Goal: Information Seeking & Learning: Compare options

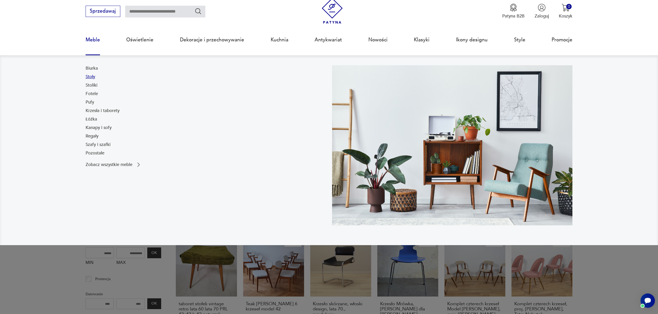
click at [92, 77] on link "Stoły" at bounding box center [91, 77] width 10 height 6
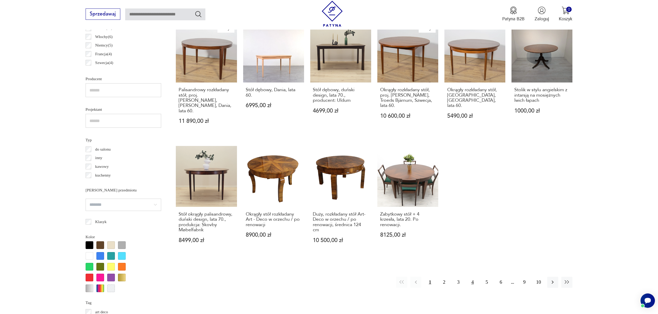
scroll to position [348, 0]
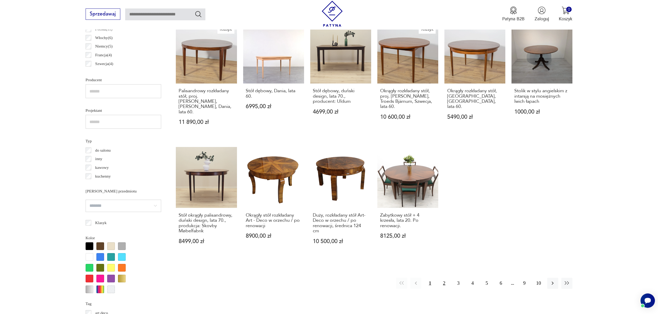
click at [445, 279] on button "2" at bounding box center [444, 283] width 11 height 11
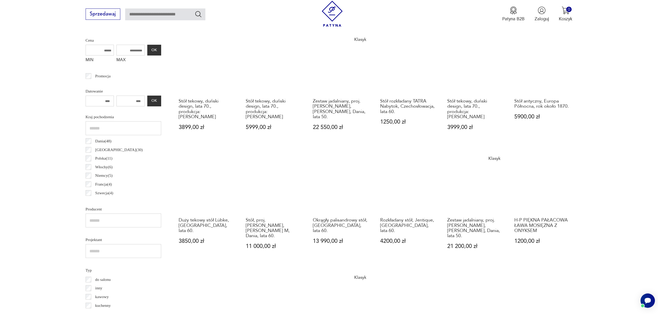
scroll to position [326, 0]
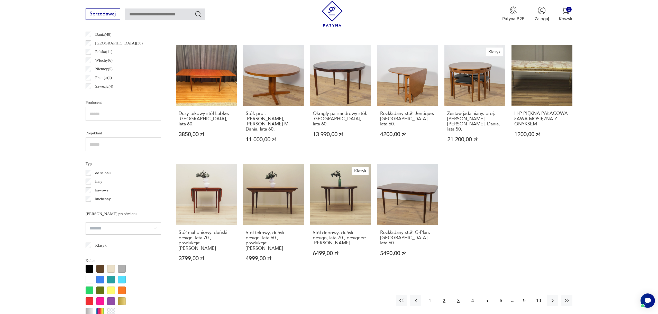
click at [456, 295] on button "3" at bounding box center [458, 300] width 11 height 11
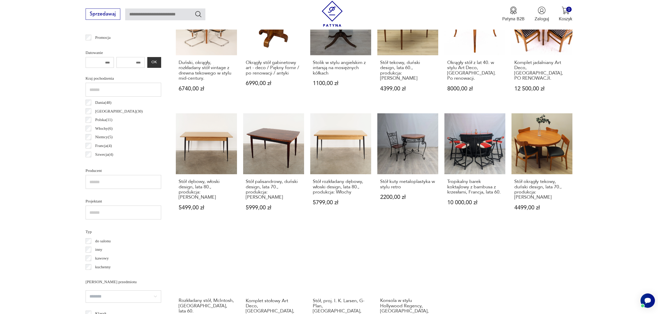
scroll to position [336, 0]
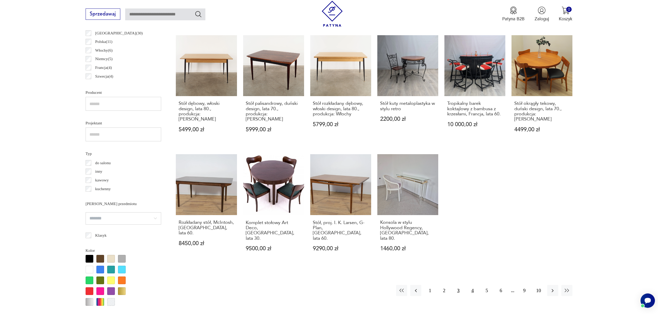
click at [471, 285] on button "4" at bounding box center [472, 290] width 11 height 11
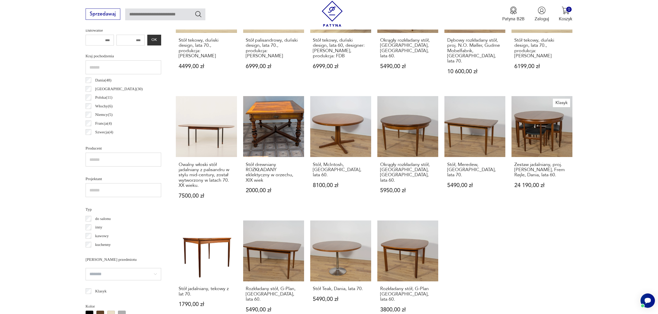
scroll to position [417, 0]
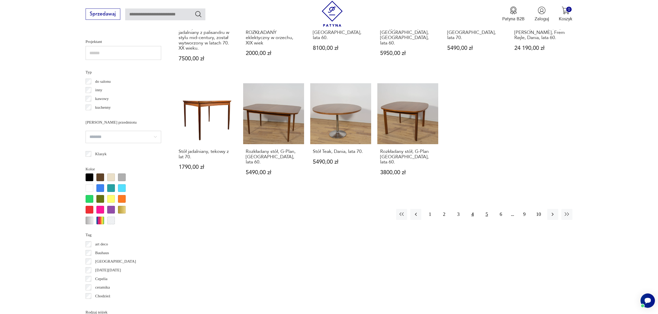
click at [485, 209] on button "5" at bounding box center [486, 214] width 11 height 11
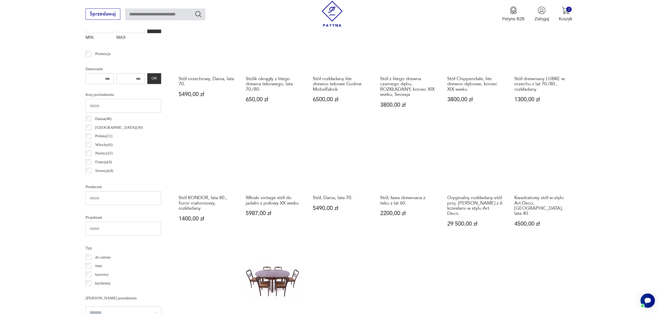
scroll to position [348, 0]
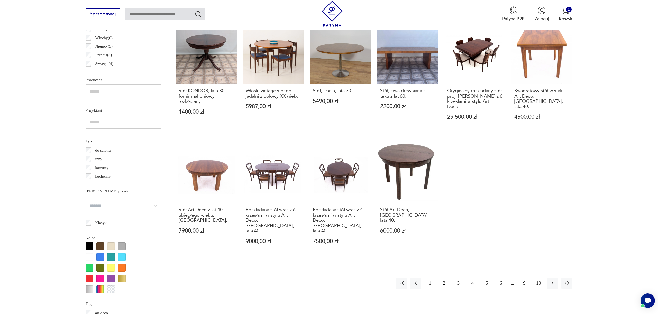
click at [501, 278] on button "6" at bounding box center [500, 283] width 11 height 11
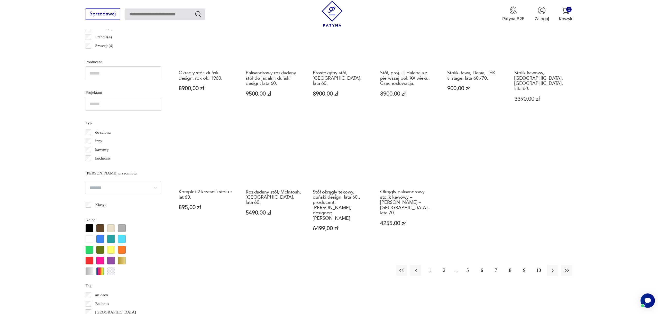
scroll to position [387, 0]
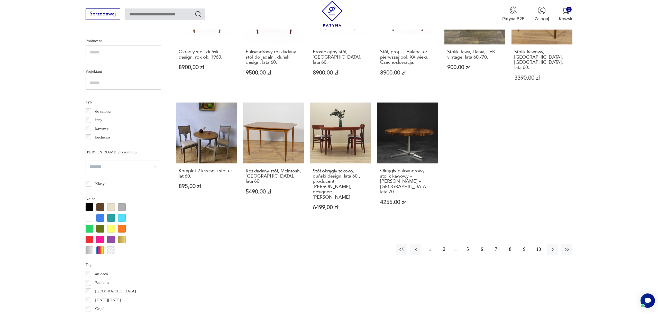
click at [494, 244] on button "7" at bounding box center [495, 249] width 11 height 11
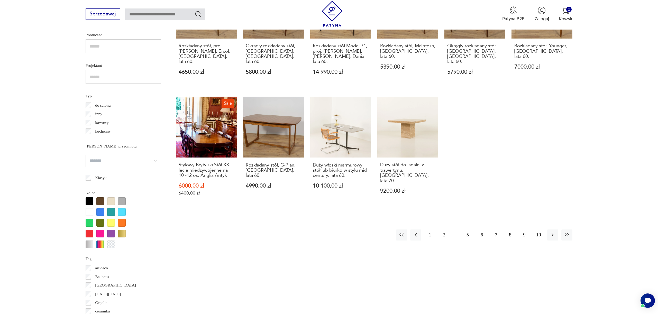
scroll to position [461, 0]
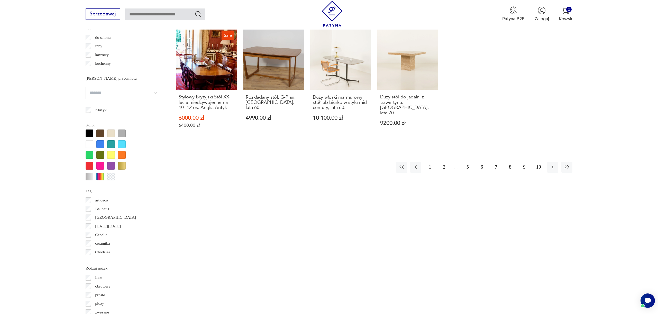
click at [512, 162] on button "8" at bounding box center [509, 167] width 11 height 11
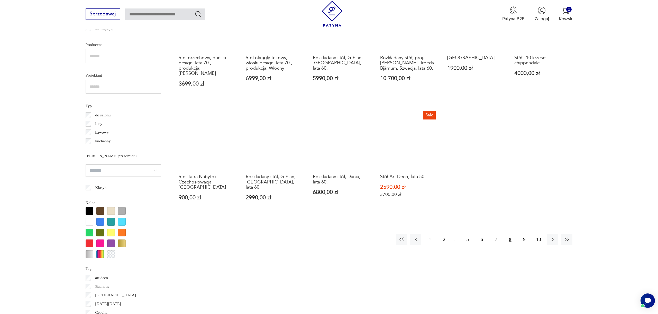
scroll to position [447, 0]
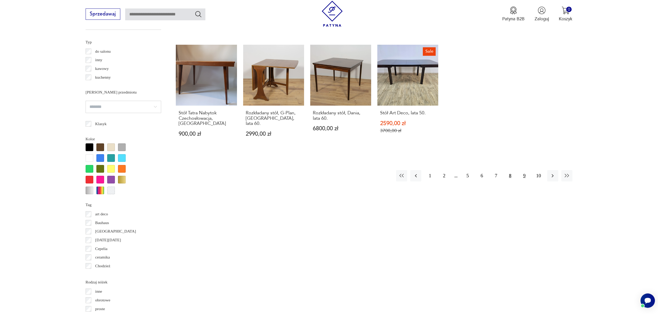
click at [522, 170] on button "9" at bounding box center [523, 175] width 11 height 11
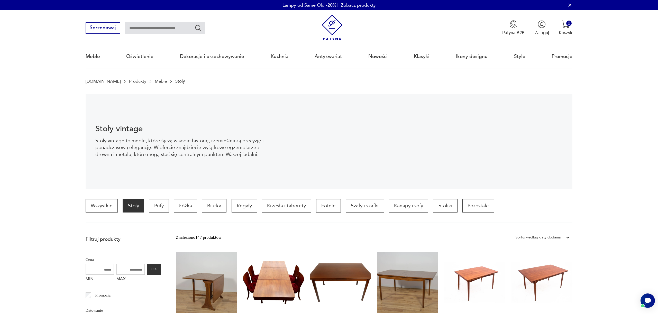
click at [331, 23] on img at bounding box center [332, 28] width 26 height 26
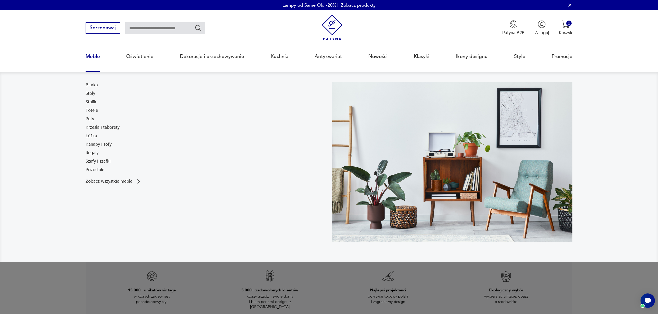
click at [95, 57] on link "Meble" at bounding box center [93, 57] width 14 height 24
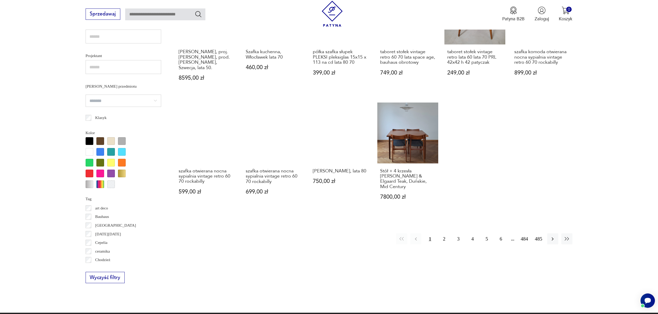
scroll to position [401, 0]
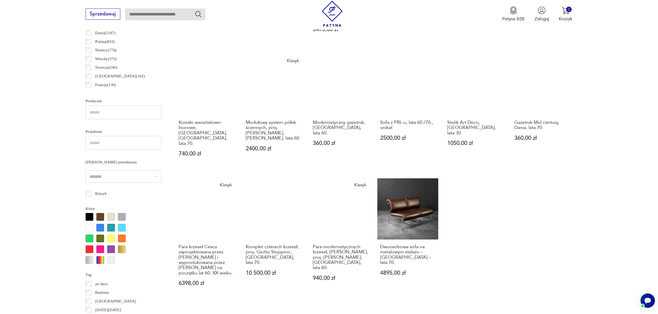
scroll to position [337, 0]
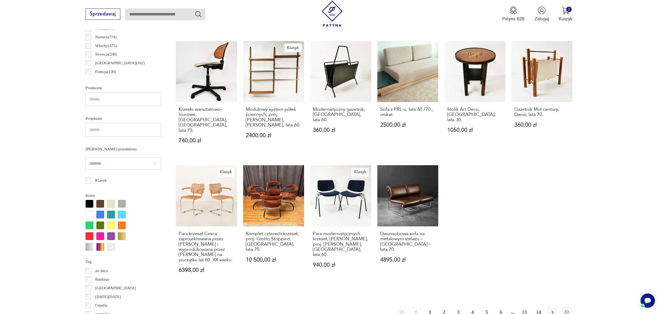
click at [448, 306] on button "2" at bounding box center [444, 311] width 11 height 11
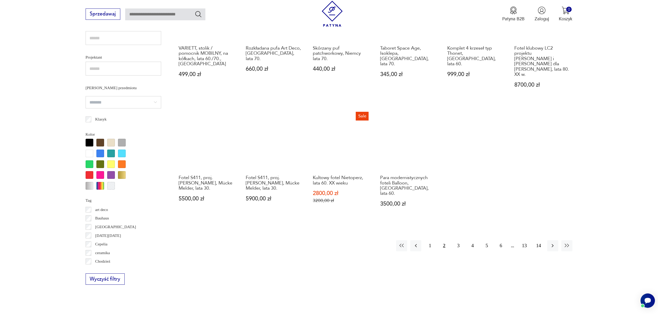
scroll to position [367, 0]
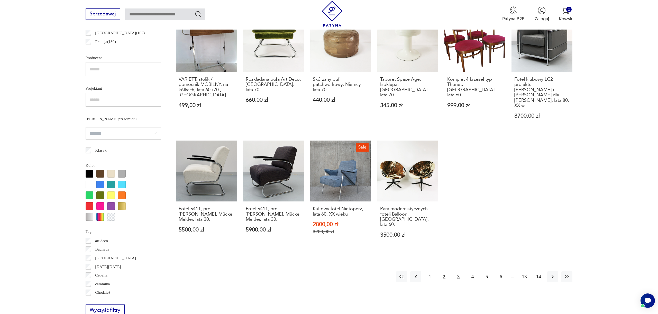
click at [458, 271] on button "3" at bounding box center [458, 276] width 11 height 11
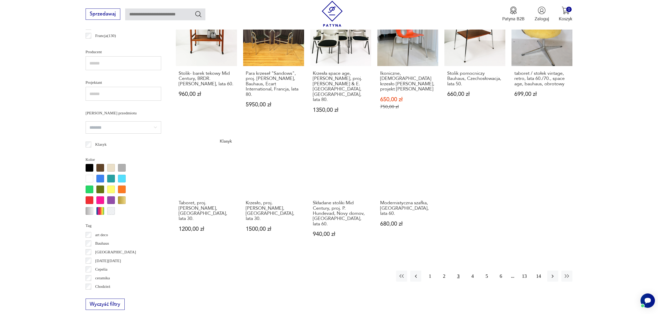
scroll to position [410, 0]
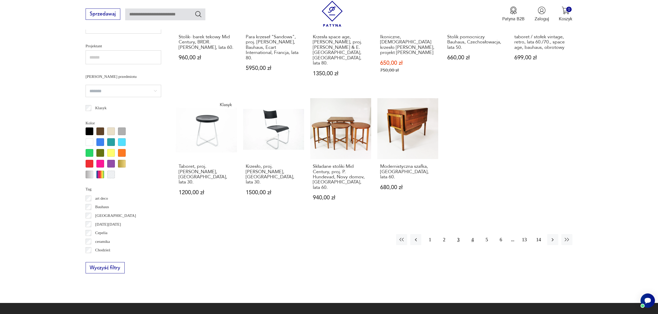
click at [473, 234] on button "4" at bounding box center [472, 239] width 11 height 11
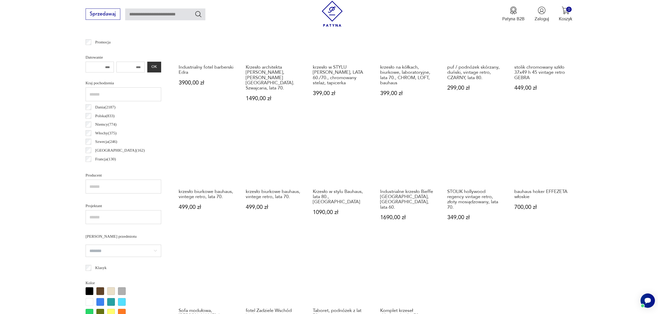
scroll to position [374, 0]
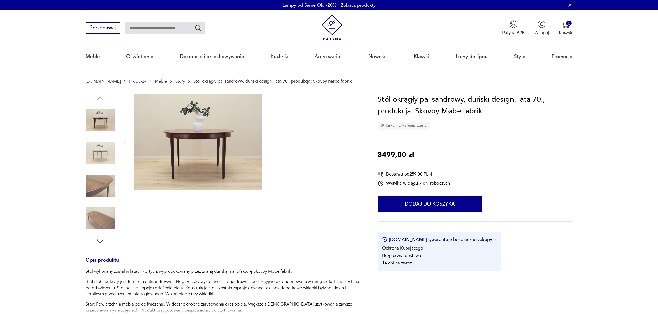
click at [107, 149] on img at bounding box center [100, 152] width 29 height 29
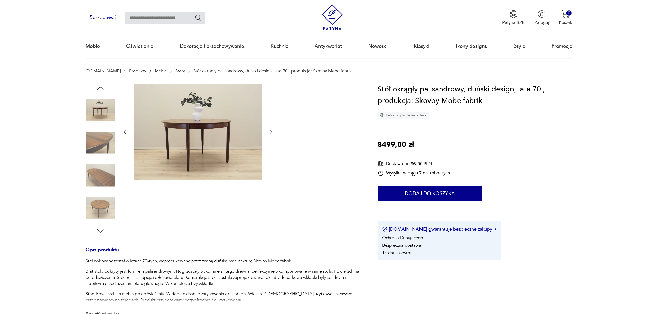
click at [103, 176] on img at bounding box center [100, 175] width 29 height 29
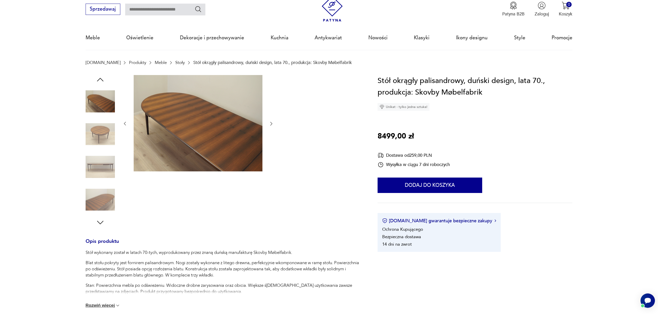
scroll to position [20, 0]
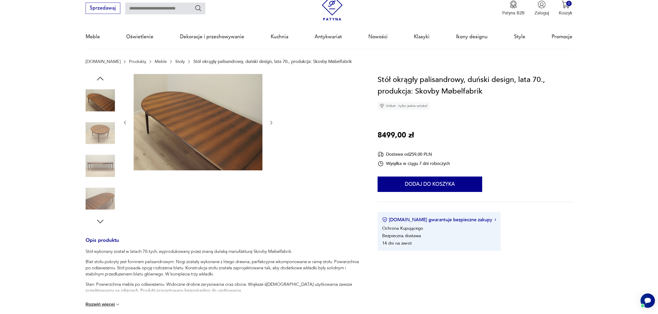
click at [106, 190] on img at bounding box center [100, 198] width 29 height 29
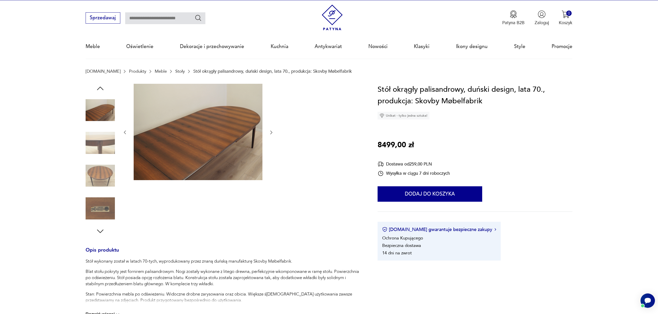
scroll to position [10, 0]
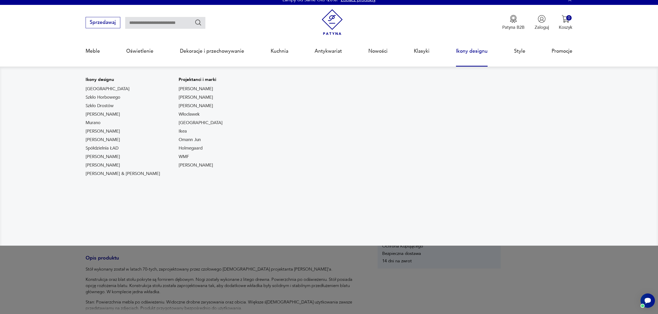
scroll to position [3, 0]
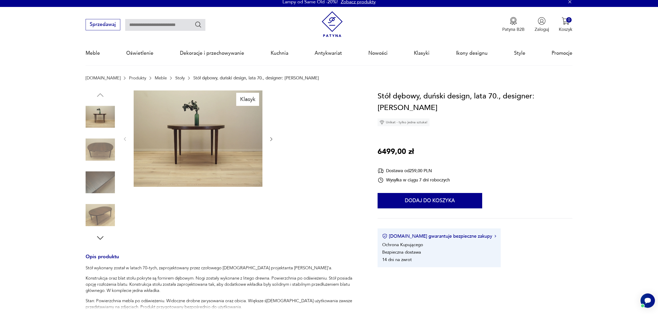
click at [100, 145] on img at bounding box center [100, 149] width 29 height 29
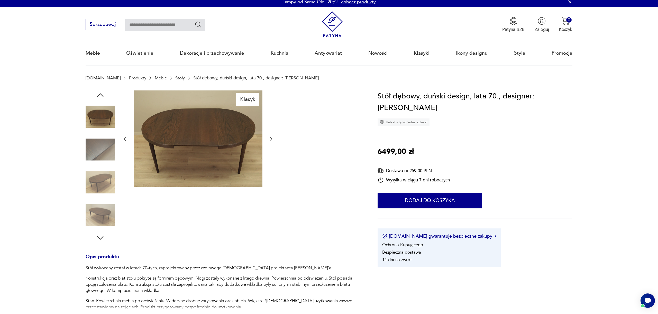
click at [271, 137] on icon "button" at bounding box center [270, 138] width 5 height 5
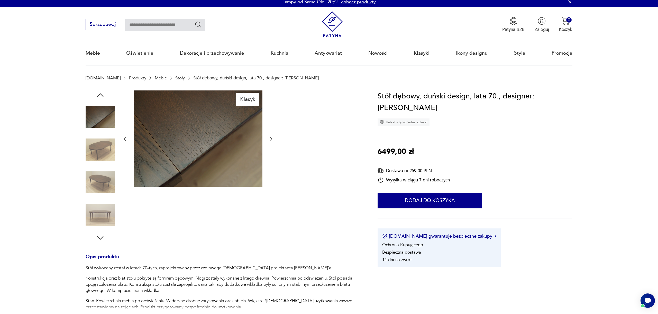
click at [270, 138] on icon "button" at bounding box center [270, 138] width 5 height 5
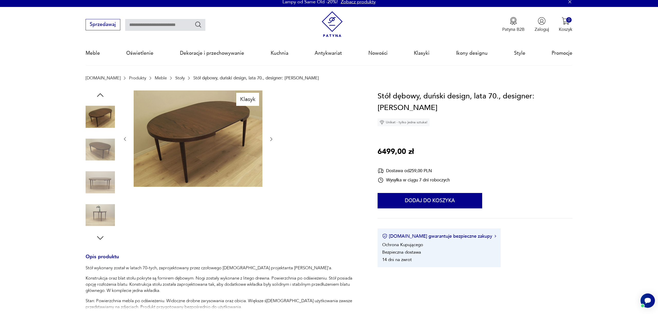
click at [270, 138] on icon "button" at bounding box center [270, 138] width 5 height 5
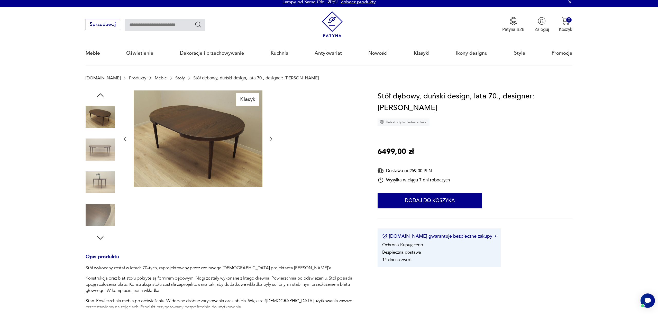
click at [270, 138] on icon "button" at bounding box center [270, 138] width 5 height 5
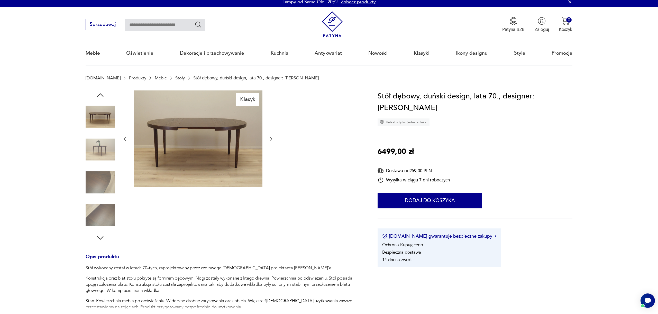
click at [270, 138] on icon "button" at bounding box center [270, 138] width 5 height 5
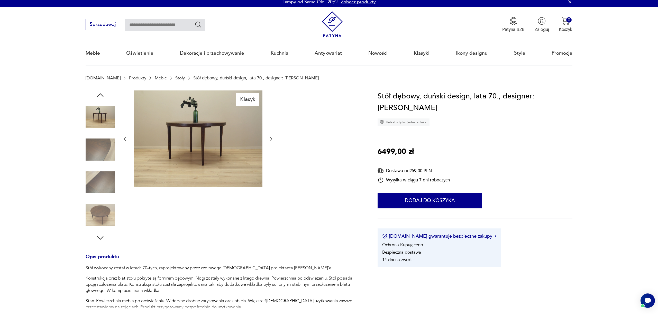
click at [271, 138] on icon "button" at bounding box center [271, 139] width 2 height 4
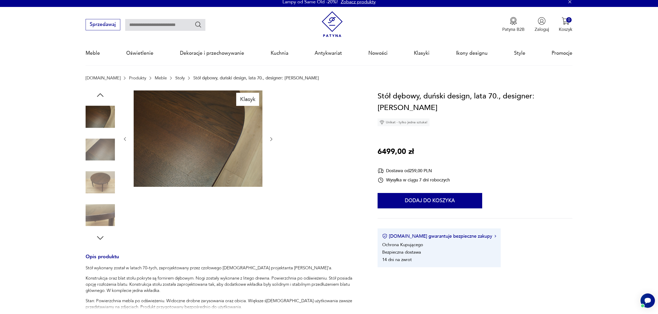
click at [271, 138] on icon "button" at bounding box center [271, 139] width 2 height 4
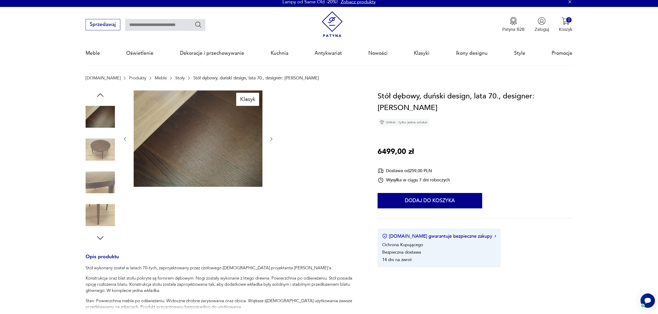
click at [271, 138] on icon "button" at bounding box center [271, 139] width 2 height 4
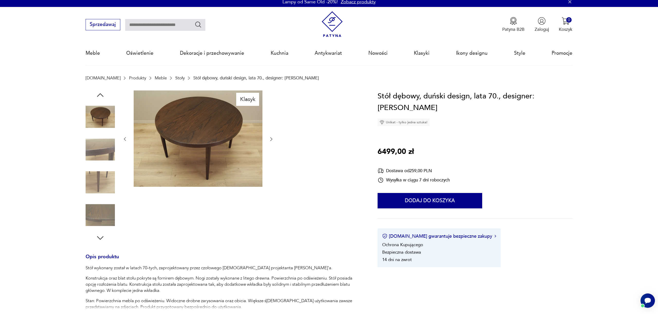
click at [271, 138] on icon "button" at bounding box center [271, 139] width 2 height 4
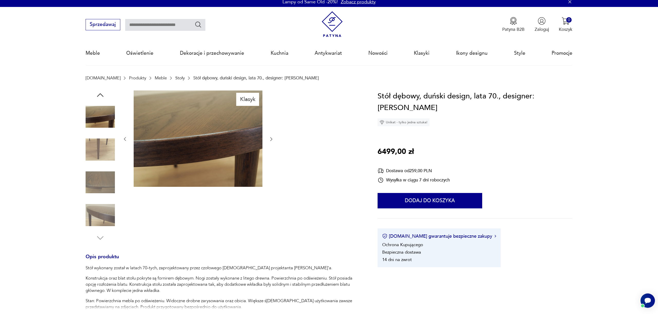
click at [271, 138] on icon "button" at bounding box center [271, 139] width 2 height 4
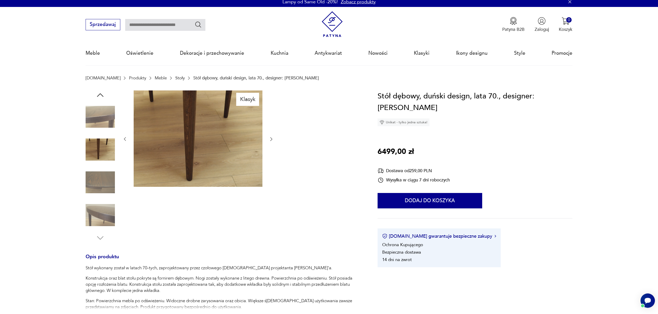
click at [271, 138] on icon "button" at bounding box center [271, 139] width 2 height 4
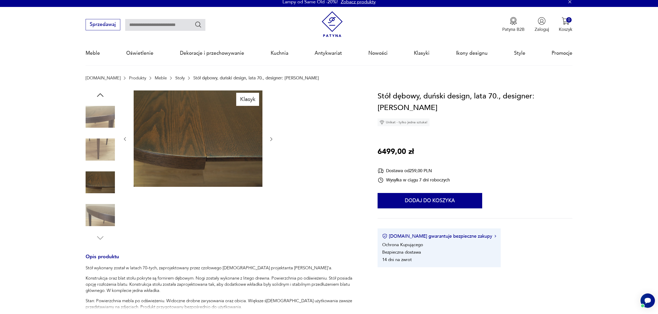
click at [271, 138] on icon "button" at bounding box center [271, 139] width 2 height 4
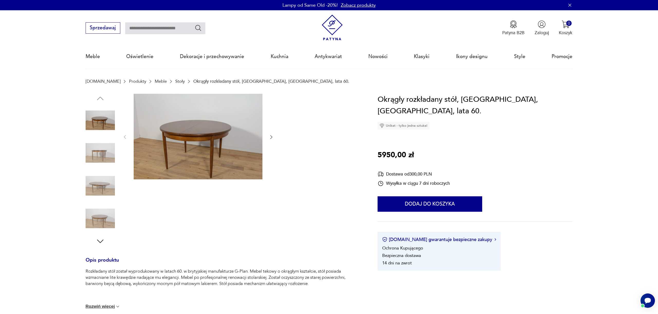
click at [95, 158] on img at bounding box center [100, 152] width 29 height 29
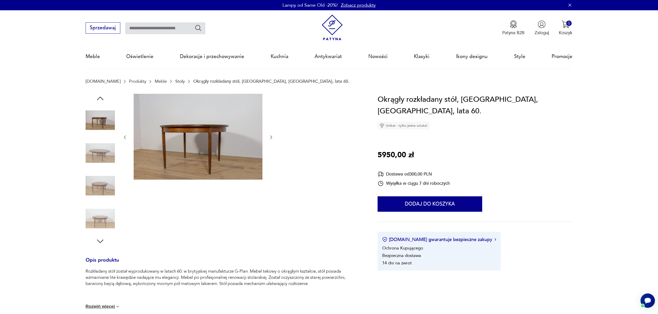
click at [100, 160] on img at bounding box center [100, 152] width 29 height 29
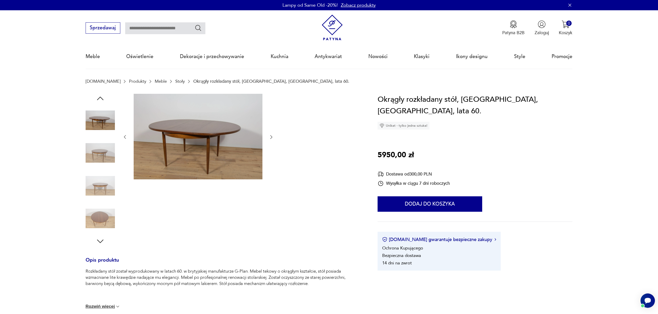
click at [103, 214] on img at bounding box center [100, 218] width 29 height 29
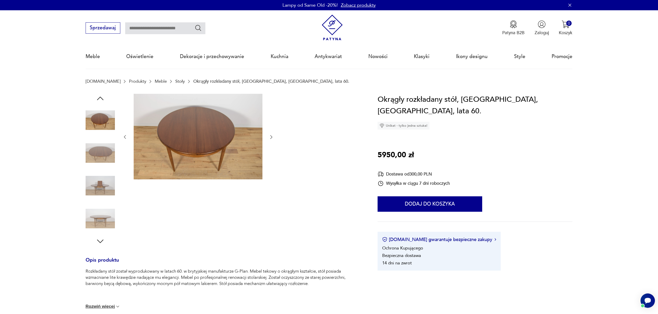
click at [104, 214] on img at bounding box center [100, 218] width 29 height 29
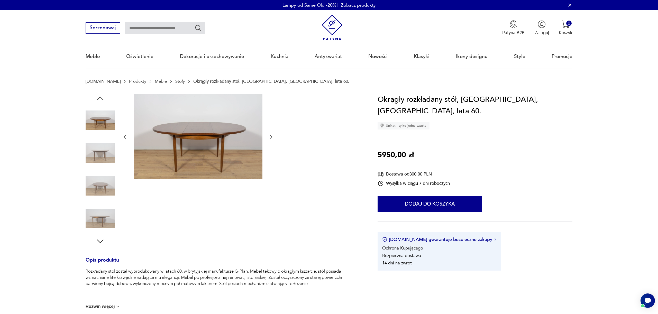
click at [102, 218] on img at bounding box center [100, 218] width 29 height 29
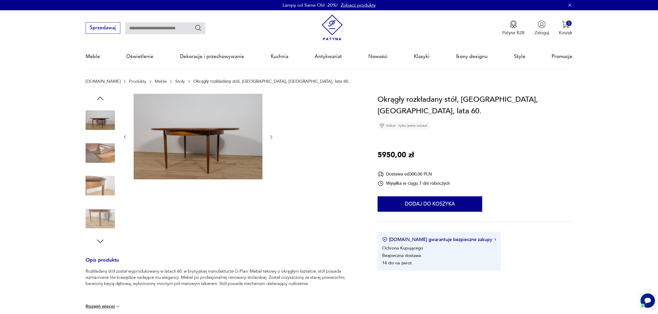
click at [108, 181] on img at bounding box center [100, 185] width 29 height 29
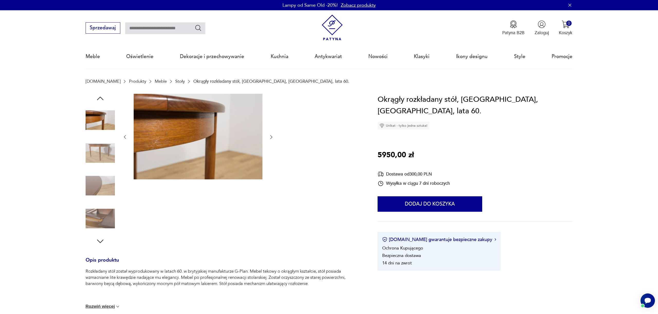
click at [108, 160] on img at bounding box center [100, 152] width 29 height 29
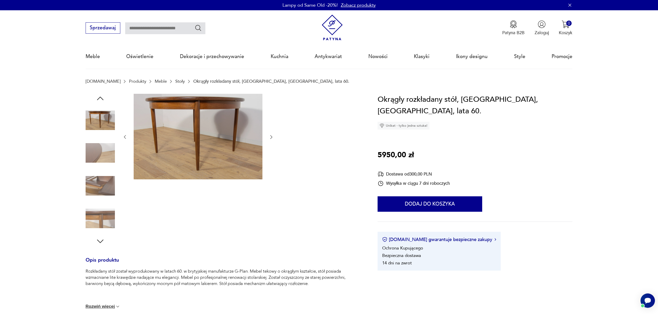
click at [106, 155] on img at bounding box center [100, 152] width 29 height 29
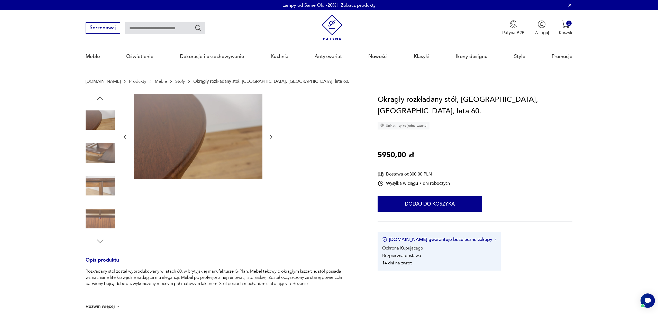
click at [108, 165] on img at bounding box center [100, 152] width 29 height 29
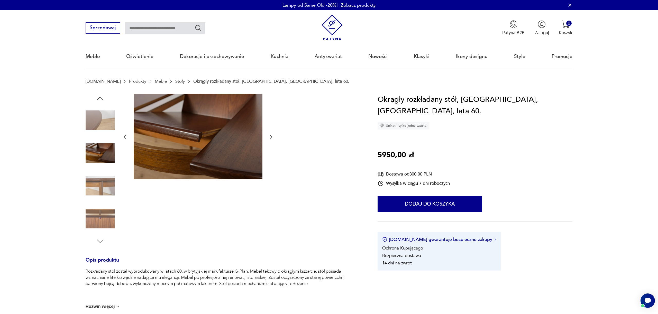
click at [105, 181] on img at bounding box center [100, 185] width 29 height 29
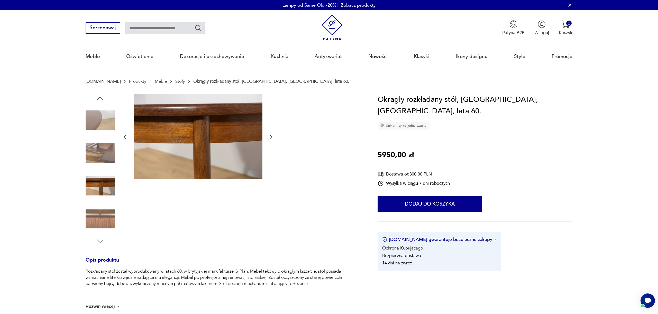
click at [101, 199] on img at bounding box center [100, 185] width 29 height 29
click at [103, 210] on img at bounding box center [100, 218] width 29 height 29
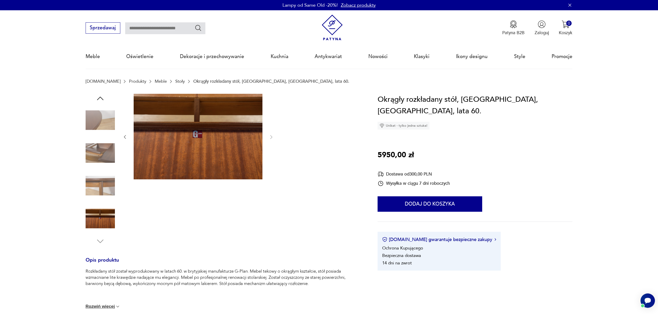
click at [103, 98] on icon "button" at bounding box center [100, 98] width 9 height 9
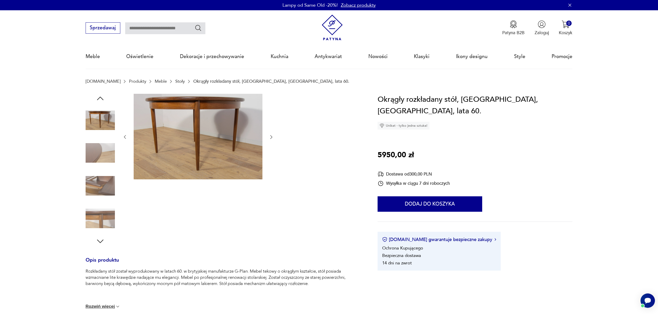
click at [103, 98] on icon "button" at bounding box center [100, 98] width 9 height 9
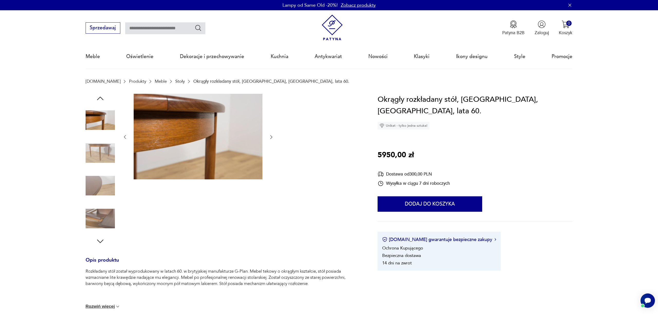
click at [103, 98] on icon "button" at bounding box center [100, 98] width 9 height 9
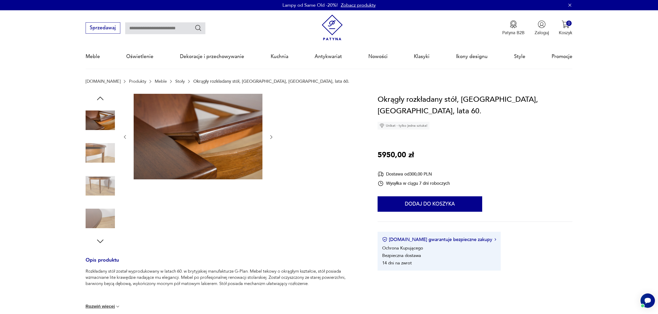
click at [103, 98] on icon "button" at bounding box center [100, 98] width 9 height 9
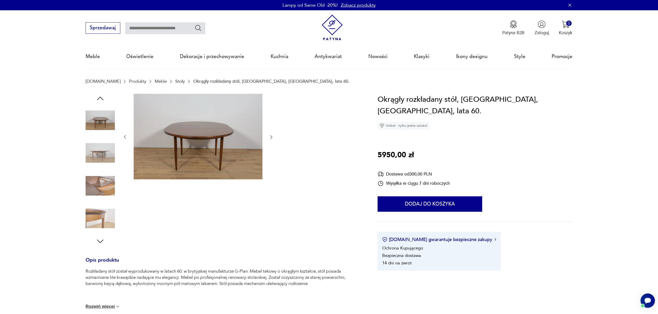
click at [103, 98] on icon "button" at bounding box center [100, 98] width 9 height 9
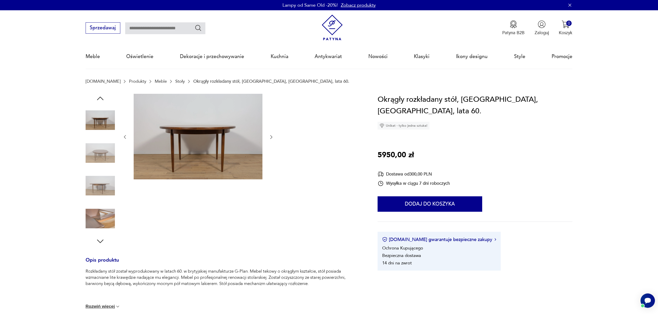
click at [103, 98] on icon "button" at bounding box center [100, 98] width 9 height 9
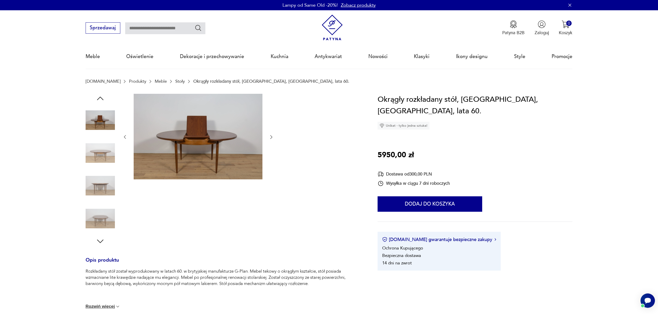
click at [103, 98] on icon "button" at bounding box center [100, 98] width 9 height 9
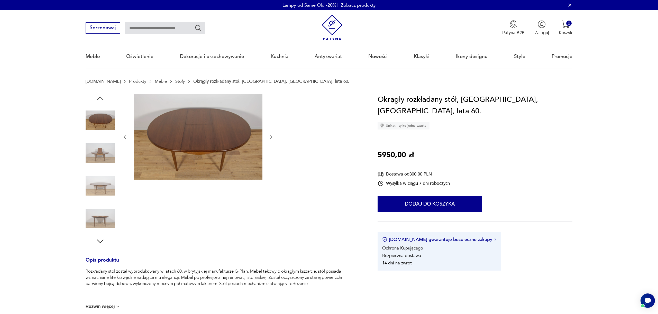
click at [103, 98] on icon "button" at bounding box center [100, 98] width 9 height 9
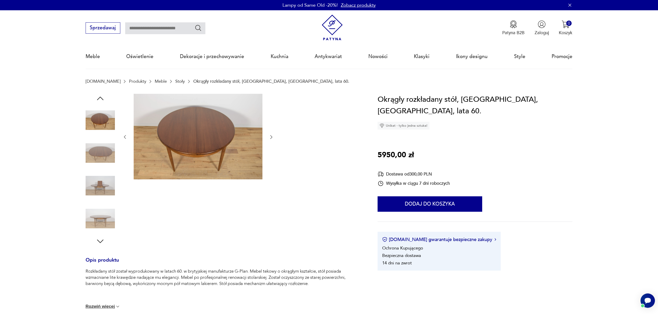
click at [103, 98] on icon "button" at bounding box center [100, 98] width 9 height 9
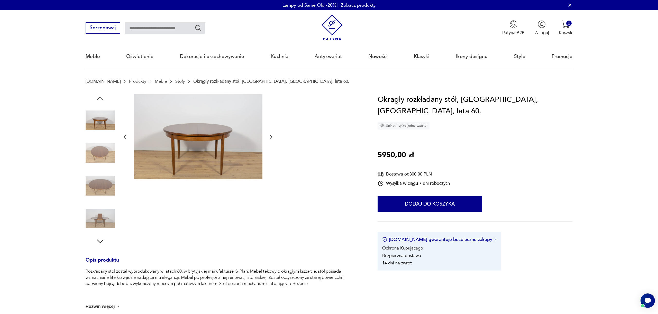
click at [103, 98] on icon "button" at bounding box center [100, 98] width 9 height 9
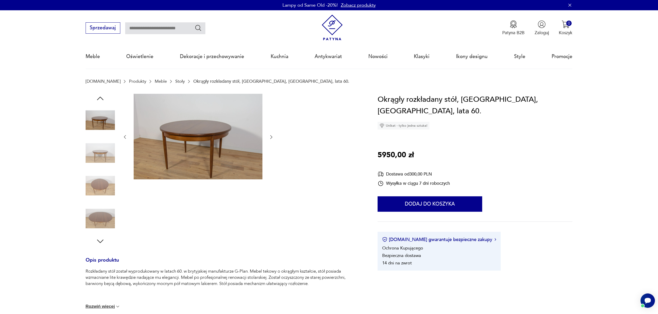
click at [103, 98] on icon "button" at bounding box center [100, 98] width 9 height 9
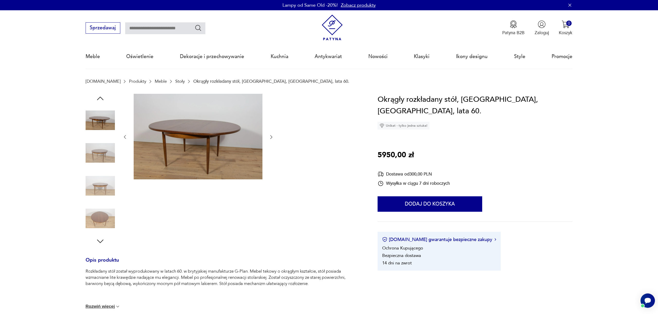
click at [103, 98] on icon "button" at bounding box center [100, 98] width 9 height 9
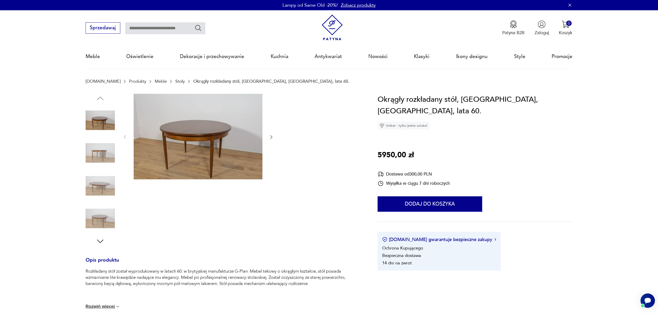
click at [195, 135] on img at bounding box center [198, 137] width 129 height 86
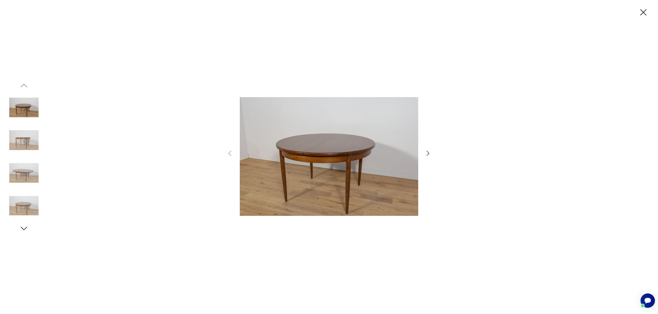
click at [343, 161] on img at bounding box center [329, 156] width 178 height 251
click at [427, 152] on icon "button" at bounding box center [427, 153] width 7 height 7
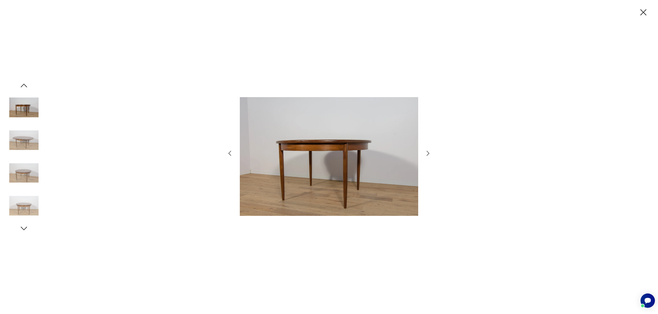
click at [427, 152] on icon "button" at bounding box center [427, 153] width 7 height 7
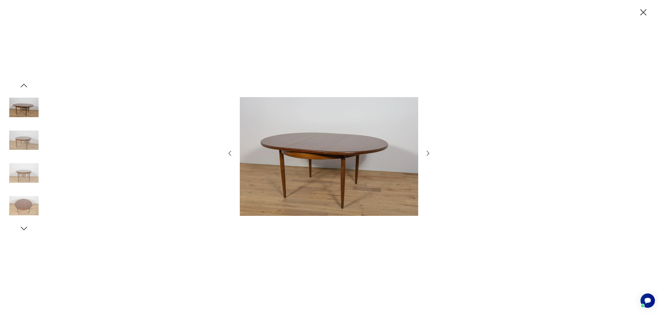
click at [427, 152] on icon "button" at bounding box center [427, 153] width 7 height 7
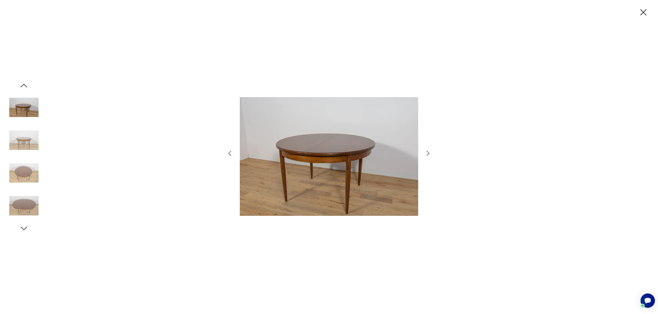
click at [427, 152] on icon "button" at bounding box center [427, 153] width 7 height 7
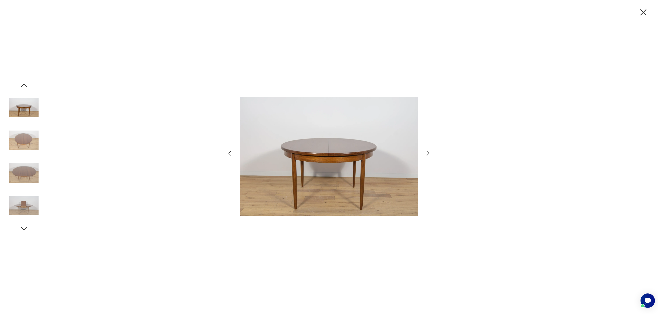
click at [427, 152] on icon "button" at bounding box center [427, 153] width 7 height 7
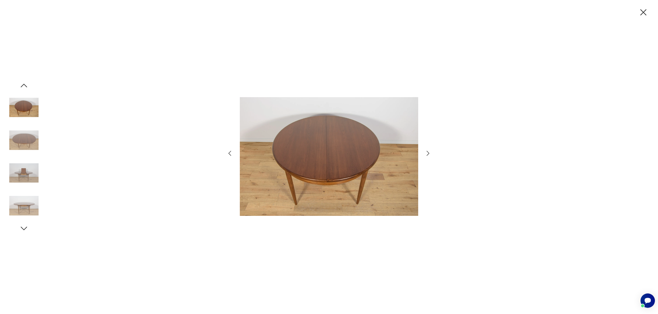
click at [427, 152] on icon "button" at bounding box center [427, 153] width 7 height 7
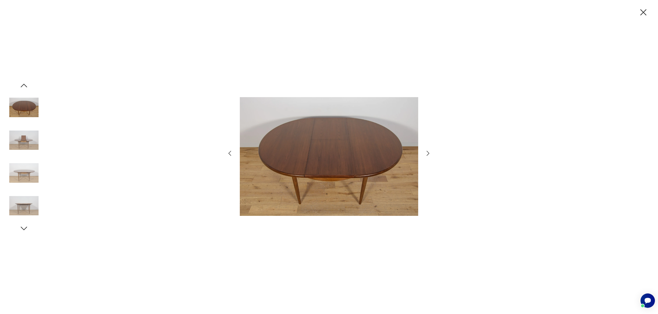
click at [427, 152] on icon "button" at bounding box center [427, 153] width 7 height 7
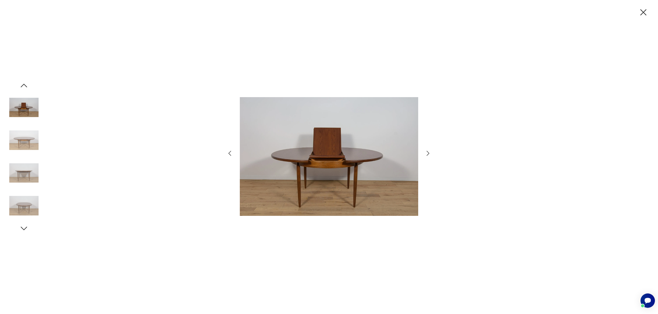
click at [427, 152] on icon "button" at bounding box center [427, 153] width 7 height 7
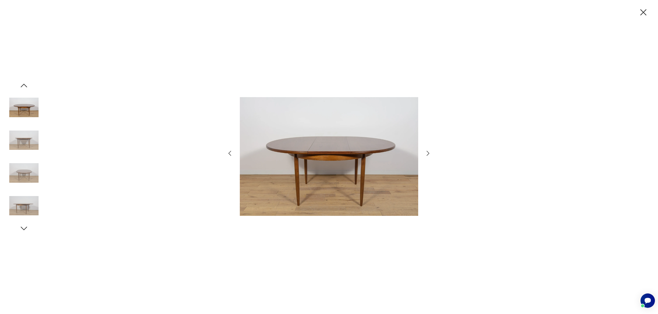
click at [229, 152] on icon "button" at bounding box center [229, 153] width 3 height 5
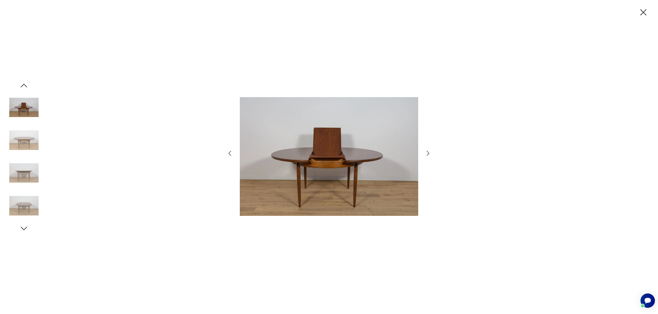
click at [229, 152] on icon "button" at bounding box center [229, 153] width 3 height 5
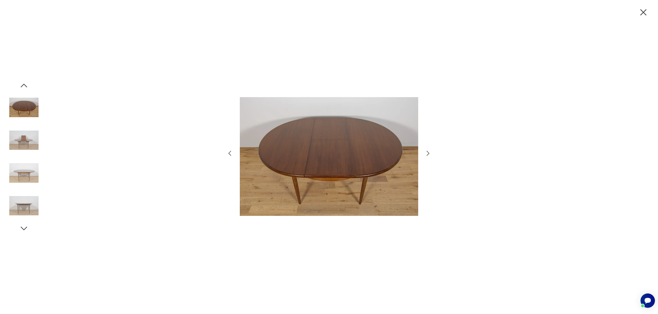
click at [426, 153] on icon "button" at bounding box center [427, 153] width 7 height 7
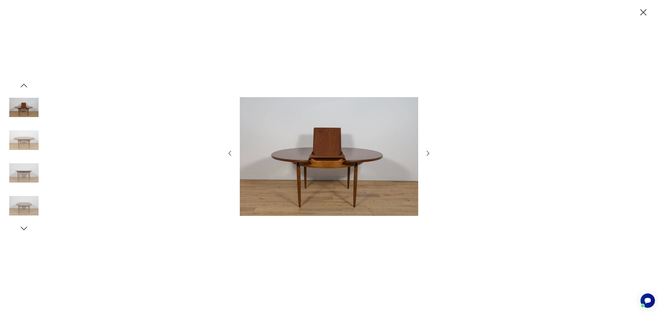
click at [426, 153] on icon "button" at bounding box center [427, 153] width 7 height 7
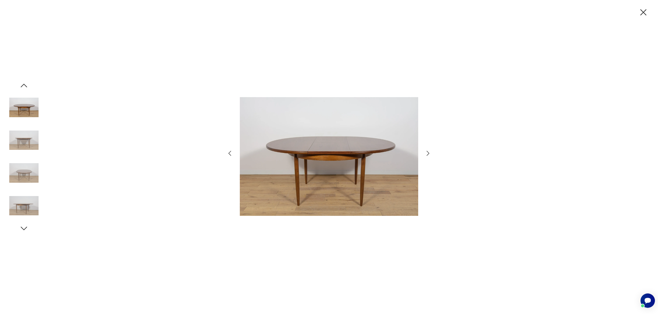
click at [426, 153] on icon "button" at bounding box center [427, 153] width 7 height 7
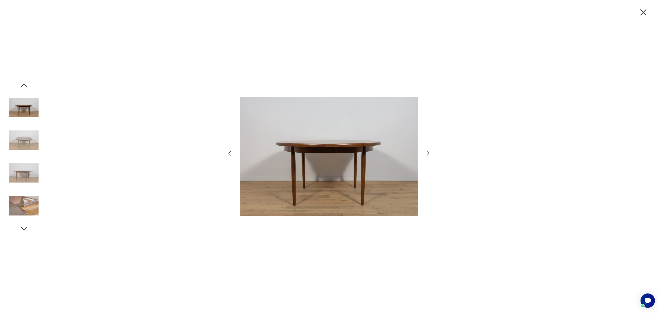
click at [426, 153] on icon "button" at bounding box center [427, 153] width 7 height 7
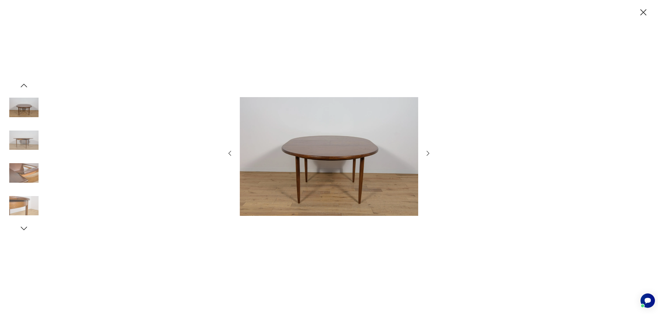
click at [428, 153] on icon "button" at bounding box center [427, 153] width 7 height 7
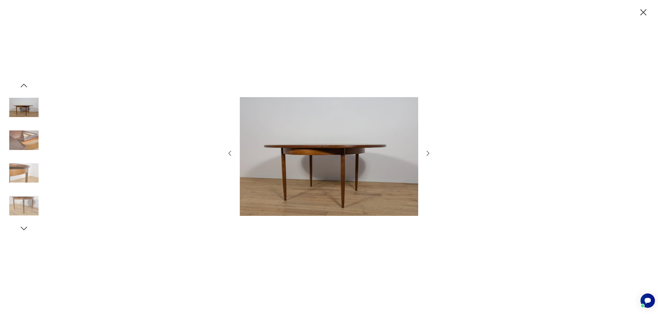
click at [427, 153] on icon "button" at bounding box center [427, 153] width 7 height 7
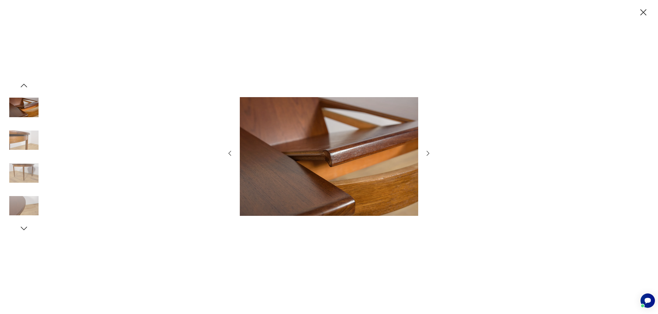
click at [427, 153] on icon "button" at bounding box center [427, 153] width 7 height 7
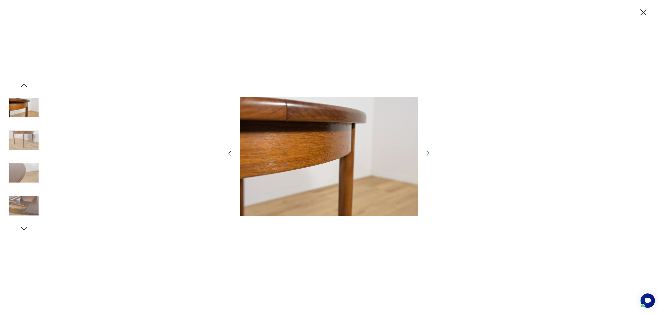
click at [426, 152] on icon "button" at bounding box center [427, 153] width 7 height 7
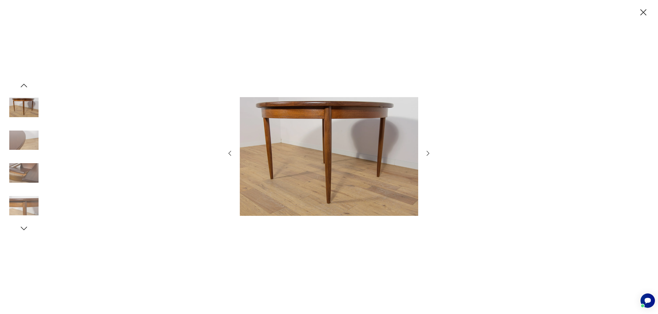
click at [426, 152] on icon "button" at bounding box center [427, 153] width 7 height 7
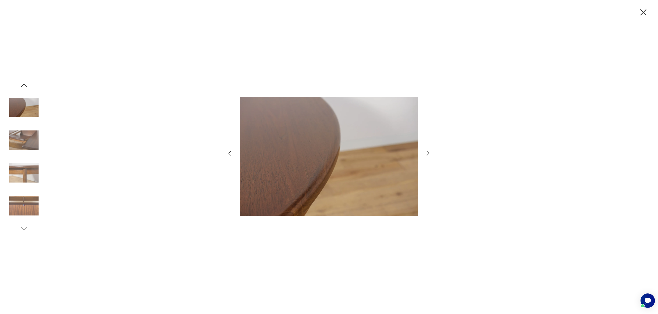
click at [426, 152] on icon "button" at bounding box center [427, 153] width 7 height 7
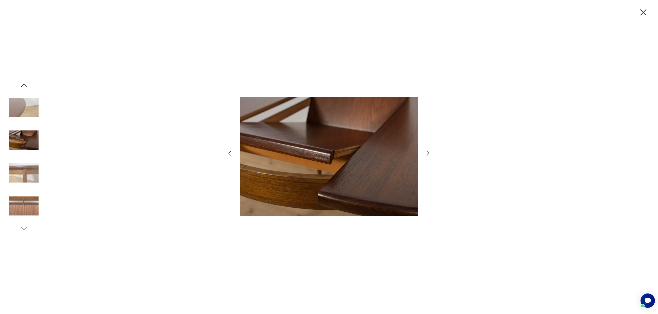
click at [426, 152] on icon "button" at bounding box center [427, 153] width 7 height 7
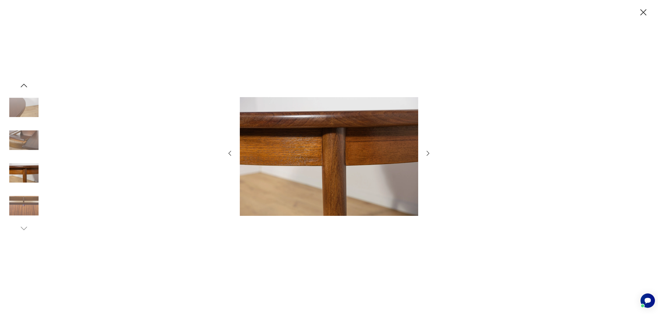
click at [426, 152] on icon "button" at bounding box center [427, 153] width 7 height 7
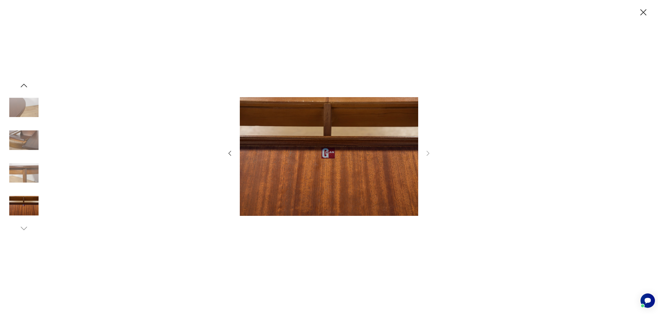
click at [230, 153] on icon "button" at bounding box center [229, 153] width 7 height 7
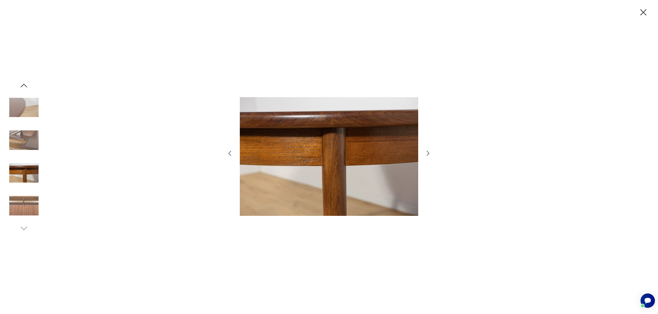
click at [230, 153] on icon "button" at bounding box center [229, 153] width 7 height 7
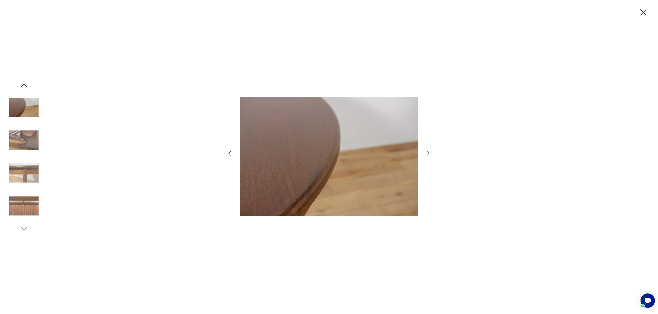
click at [230, 153] on icon "button" at bounding box center [229, 153] width 7 height 7
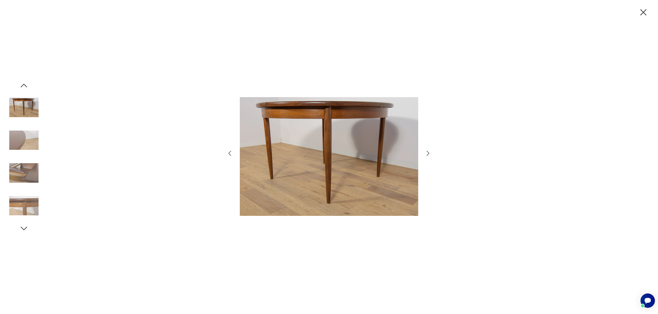
click at [230, 153] on icon "button" at bounding box center [229, 153] width 7 height 7
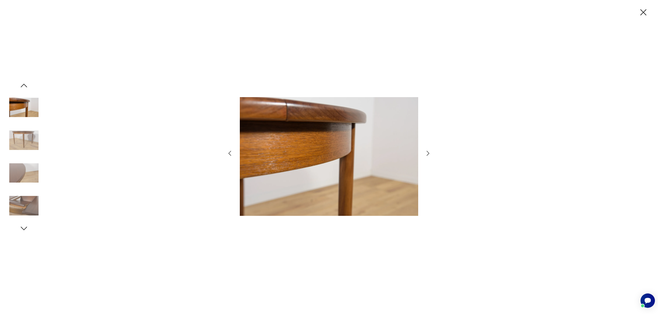
click at [230, 153] on icon "button" at bounding box center [229, 153] width 7 height 7
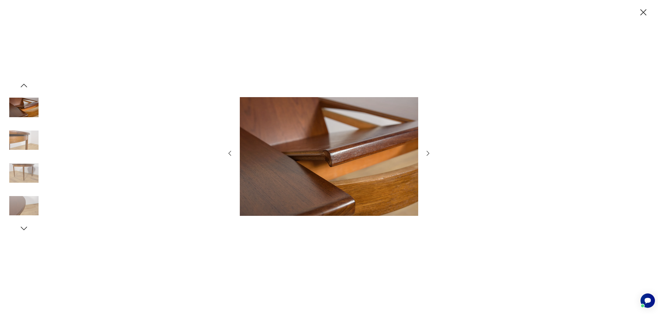
click at [230, 153] on icon "button" at bounding box center [229, 153] width 7 height 7
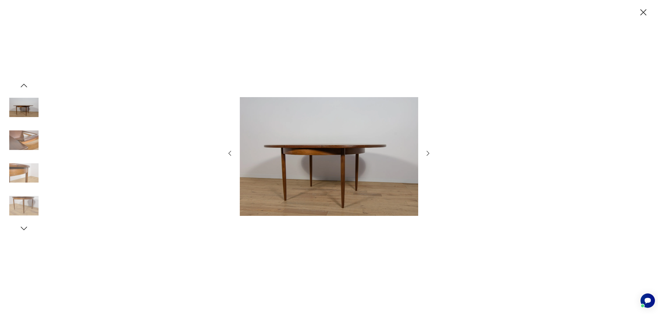
click at [230, 153] on icon "button" at bounding box center [229, 153] width 7 height 7
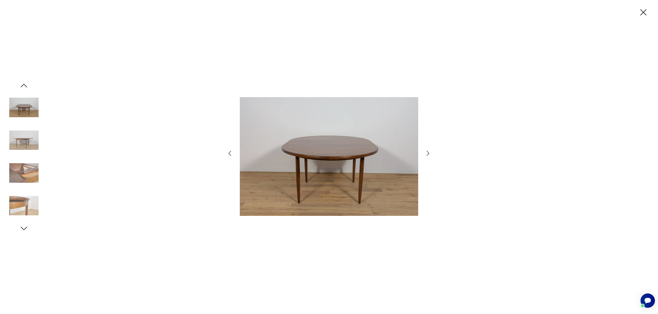
click at [230, 153] on icon "button" at bounding box center [229, 153] width 7 height 7
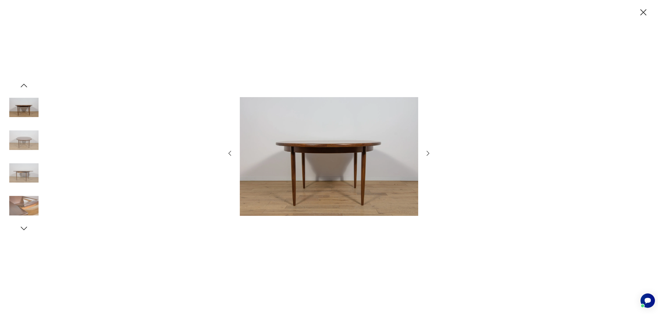
click at [230, 153] on icon "button" at bounding box center [229, 153] width 7 height 7
drag, startPoint x: 230, startPoint y: 153, endPoint x: 233, endPoint y: 152, distance: 3.1
click at [230, 153] on icon "button" at bounding box center [229, 153] width 7 height 7
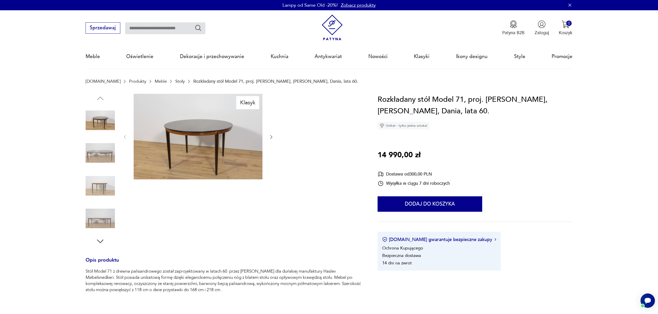
click at [273, 136] on icon "button" at bounding box center [270, 136] width 5 height 5
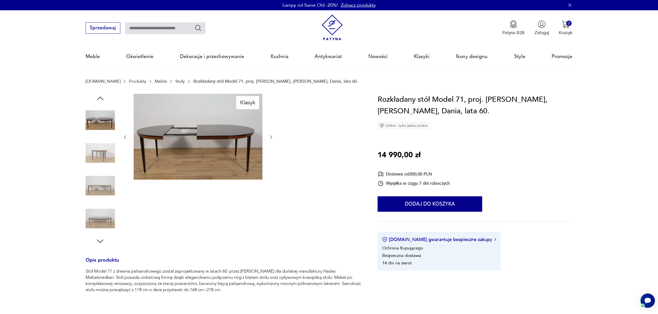
click at [273, 136] on icon "button" at bounding box center [270, 137] width 5 height 5
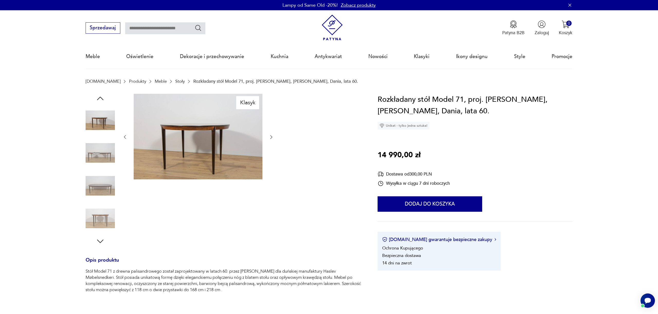
click at [270, 137] on icon "button" at bounding box center [270, 136] width 5 height 5
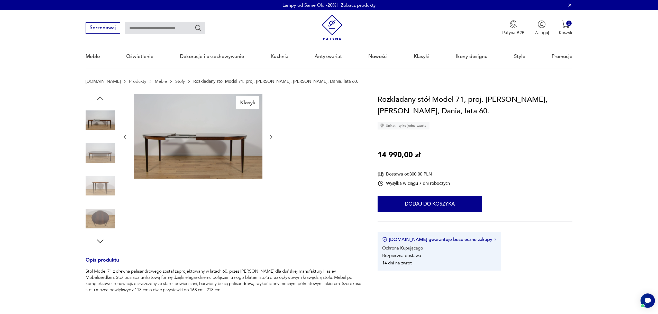
click at [270, 137] on icon "button" at bounding box center [270, 136] width 5 height 5
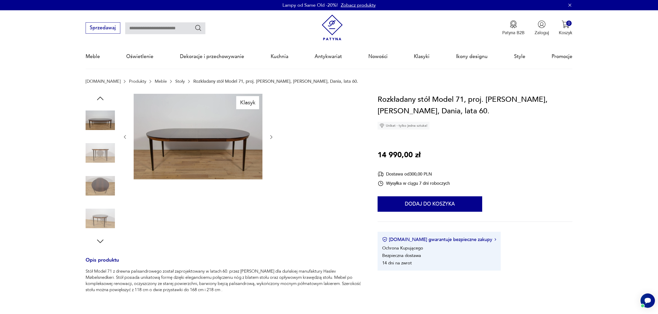
click at [270, 137] on icon "button" at bounding box center [270, 136] width 5 height 5
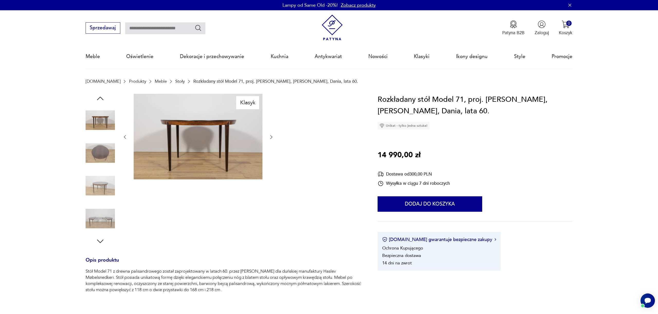
click at [270, 137] on icon "button" at bounding box center [270, 136] width 5 height 5
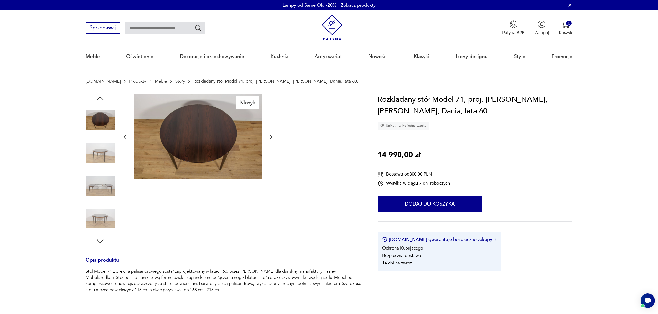
click at [270, 137] on icon "button" at bounding box center [270, 136] width 5 height 5
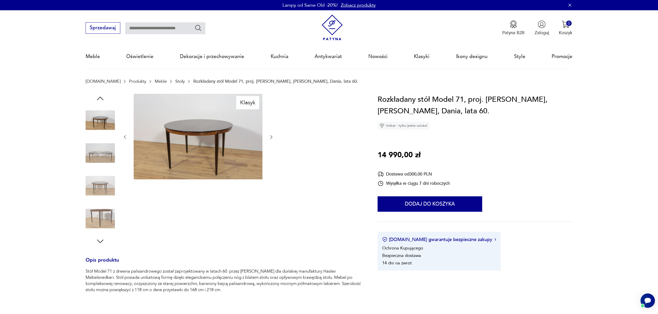
click at [270, 137] on icon "button" at bounding box center [270, 136] width 5 height 5
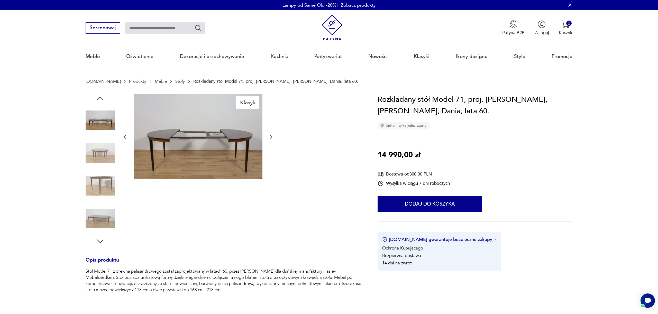
click at [270, 137] on icon "button" at bounding box center [270, 136] width 5 height 5
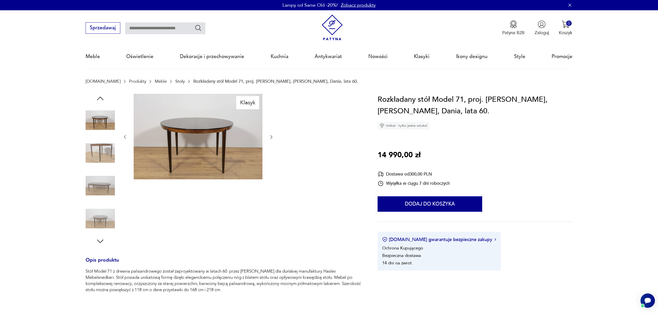
click at [270, 137] on icon "button" at bounding box center [270, 136] width 5 height 5
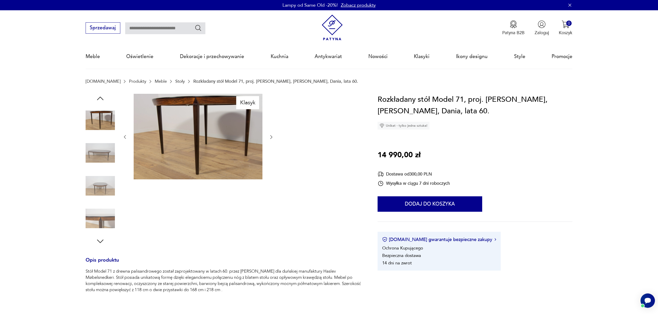
click at [270, 137] on icon "button" at bounding box center [270, 136] width 5 height 5
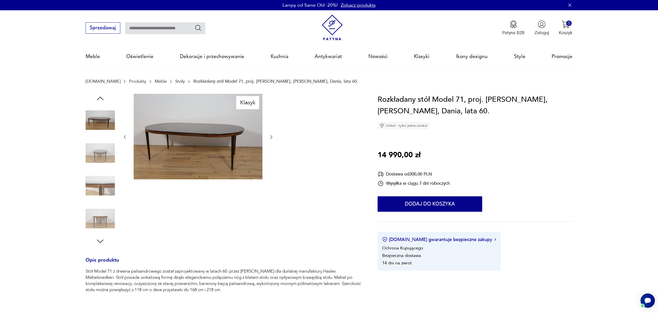
drag, startPoint x: 270, startPoint y: 137, endPoint x: 267, endPoint y: 129, distance: 8.4
click at [321, 137] on div "Klasyk" at bounding box center [224, 170] width 277 height 152
click at [208, 126] on img at bounding box center [198, 137] width 129 height 86
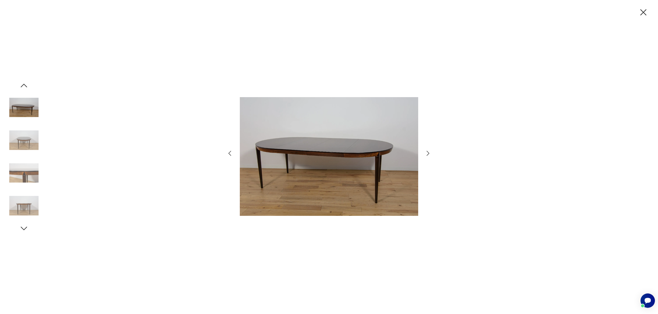
click at [428, 155] on icon "button" at bounding box center [427, 153] width 7 height 7
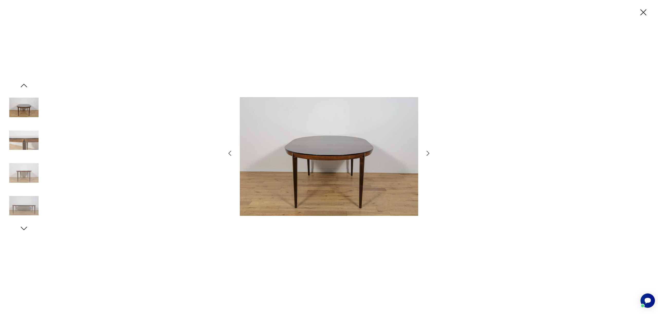
click at [428, 155] on icon "button" at bounding box center [427, 153] width 7 height 7
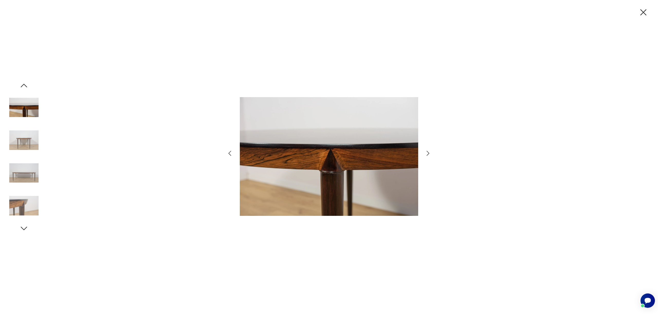
click at [428, 155] on icon "button" at bounding box center [427, 153] width 7 height 7
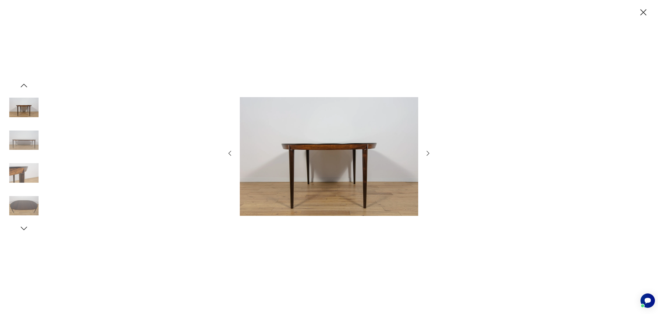
click at [428, 155] on icon "button" at bounding box center [427, 153] width 7 height 7
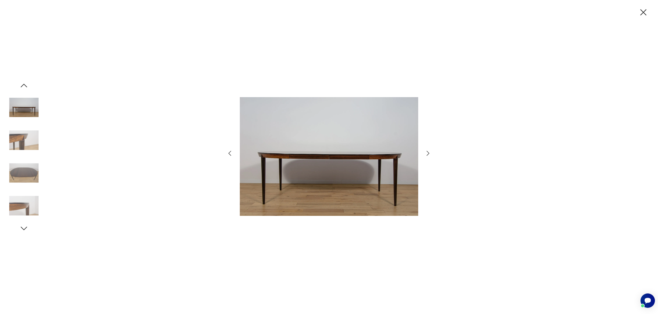
click at [428, 155] on icon "button" at bounding box center [427, 153] width 7 height 7
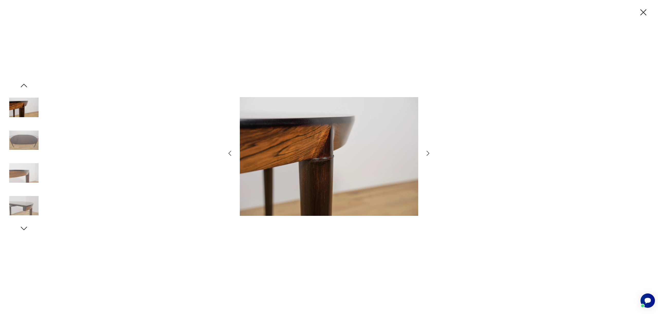
click at [428, 155] on icon "button" at bounding box center [427, 153] width 7 height 7
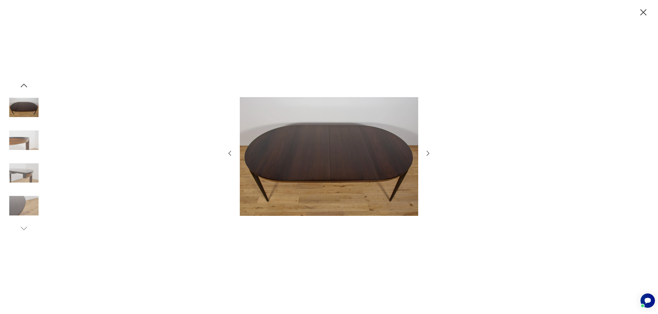
click at [428, 155] on icon "button" at bounding box center [427, 153] width 7 height 7
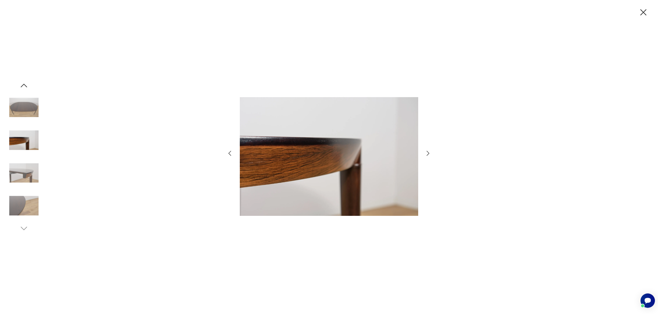
click at [428, 155] on icon "button" at bounding box center [427, 153] width 7 height 7
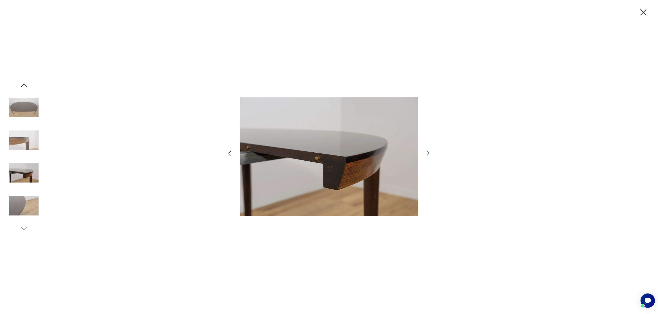
click at [428, 155] on icon "button" at bounding box center [427, 153] width 7 height 7
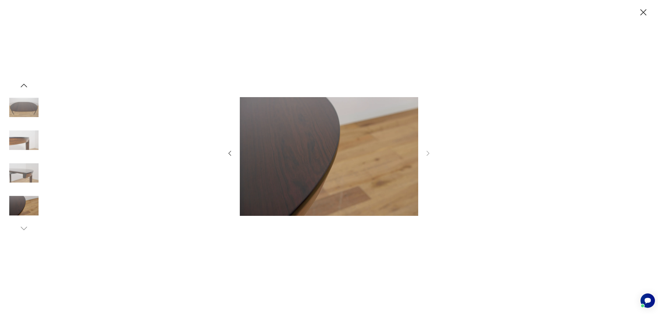
click at [644, 17] on div at bounding box center [329, 157] width 658 height 314
click at [645, 14] on icon "button" at bounding box center [643, 12] width 6 height 6
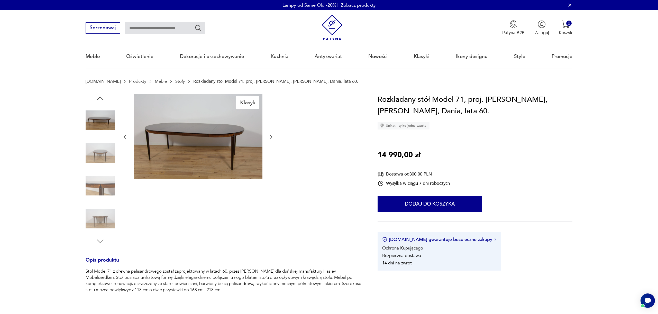
click at [180, 143] on img at bounding box center [198, 137] width 129 height 86
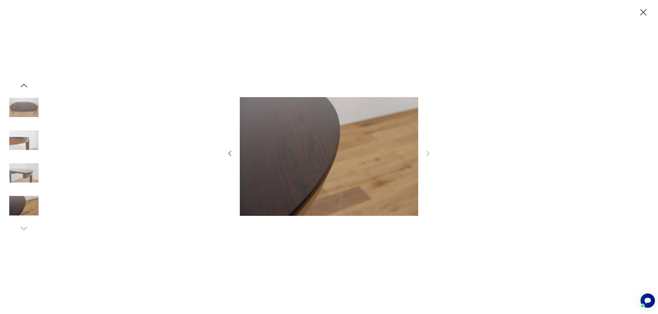
click at [231, 153] on icon "button" at bounding box center [229, 153] width 7 height 7
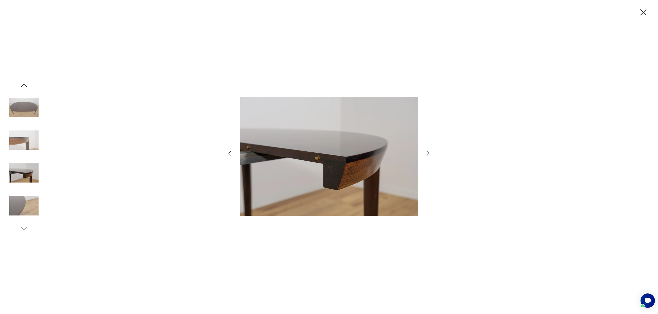
click at [231, 153] on icon "button" at bounding box center [229, 153] width 7 height 7
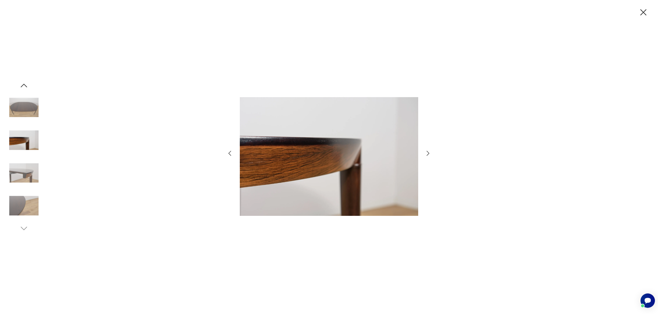
click at [230, 153] on icon "button" at bounding box center [229, 153] width 7 height 7
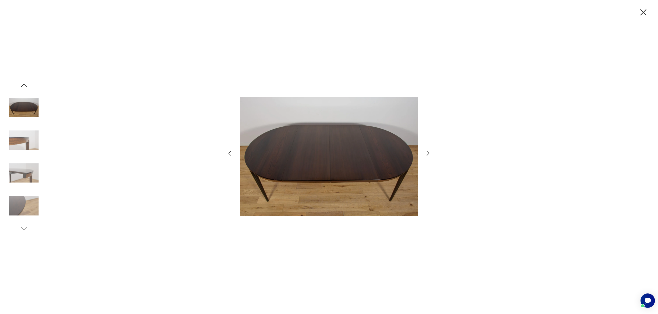
click at [230, 153] on icon "button" at bounding box center [229, 153] width 7 height 7
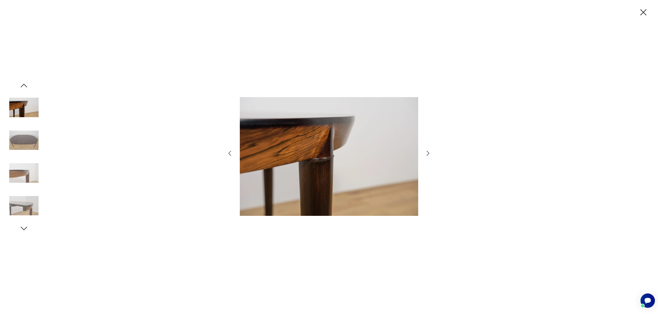
click at [230, 153] on icon "button" at bounding box center [229, 153] width 7 height 7
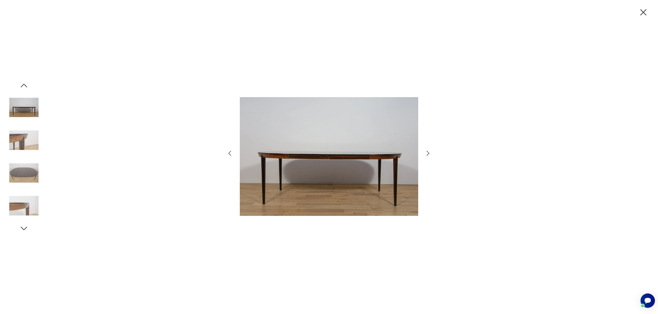
click at [230, 153] on icon "button" at bounding box center [229, 153] width 7 height 7
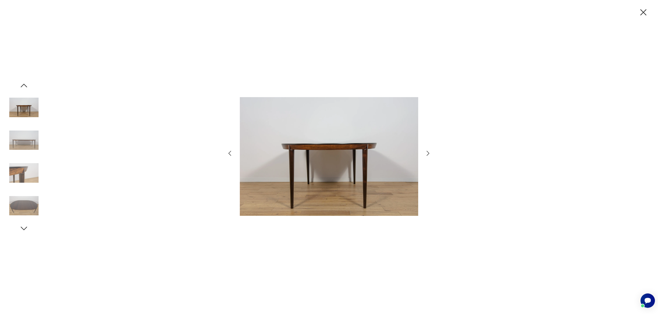
click at [230, 153] on icon "button" at bounding box center [229, 153] width 7 height 7
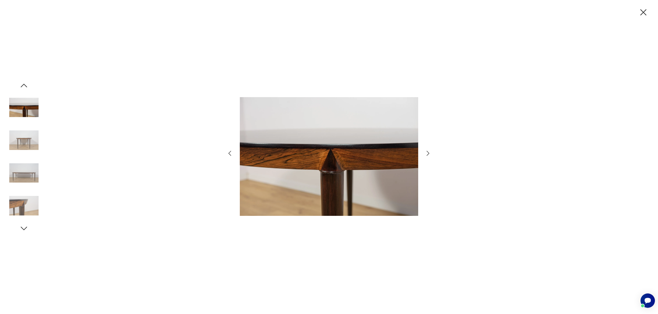
click at [230, 153] on icon "button" at bounding box center [229, 153] width 7 height 7
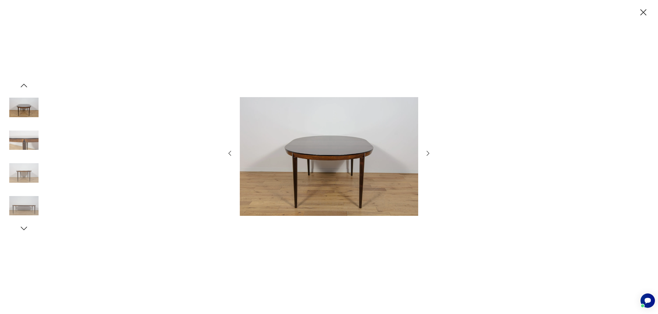
click at [230, 153] on icon "button" at bounding box center [229, 153] width 7 height 7
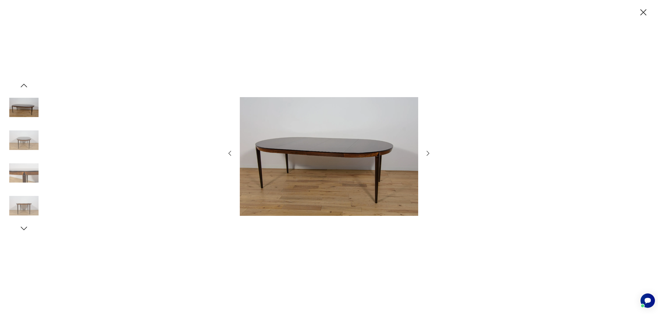
click at [230, 153] on icon "button" at bounding box center [229, 153] width 7 height 7
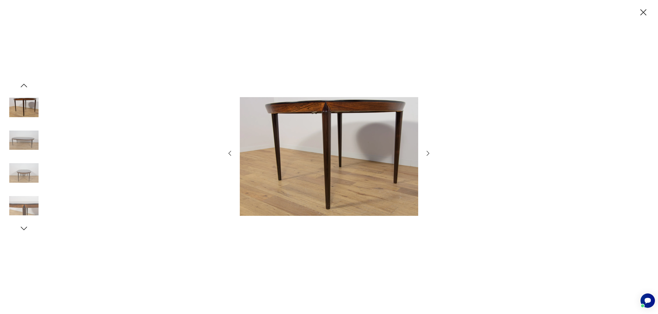
click at [230, 153] on icon "button" at bounding box center [229, 153] width 7 height 7
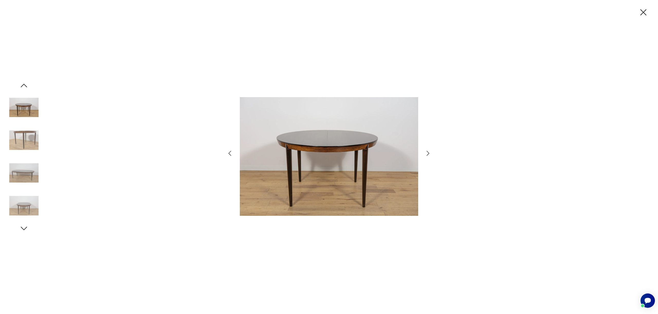
click at [644, 13] on icon "button" at bounding box center [643, 12] width 6 height 6
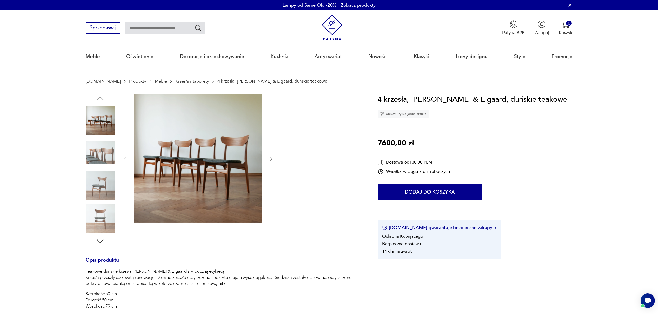
click at [275, 160] on div at bounding box center [224, 170] width 277 height 152
drag, startPoint x: 269, startPoint y: 159, endPoint x: 175, endPoint y: 157, distance: 94.1
click at [269, 159] on icon "button" at bounding box center [270, 158] width 5 height 5
